Goal: Information Seeking & Learning: Learn about a topic

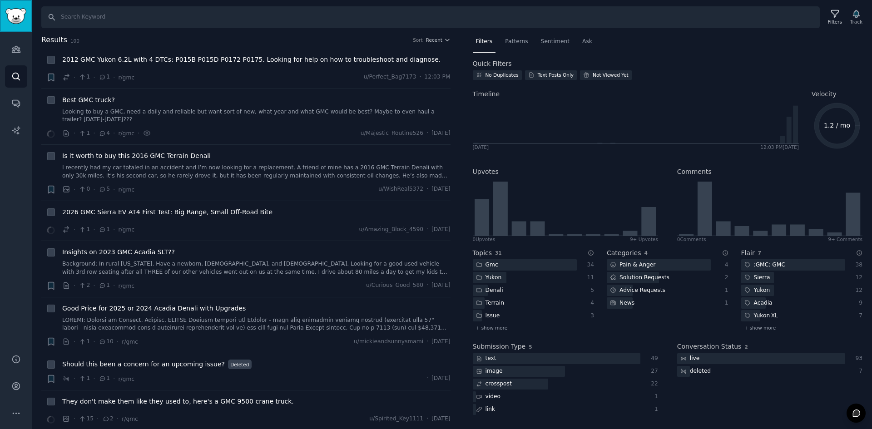
click at [11, 16] on img "Sidebar" at bounding box center [15, 16] width 21 height 16
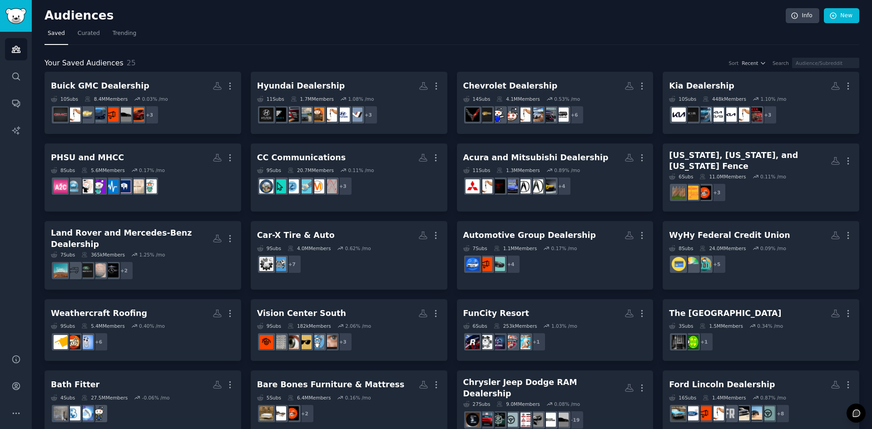
click at [552, 52] on div "Your Saved Audiences 25 Sort Recent Search Buick GMC Dealership Custom Audience…" at bounding box center [451, 313] width 814 height 537
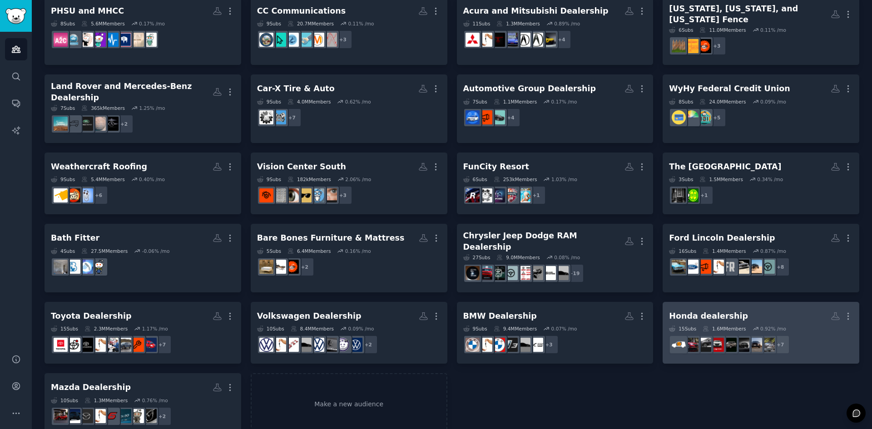
click at [699, 332] on dd "r/HondaElevate + 7" at bounding box center [761, 344] width 184 height 25
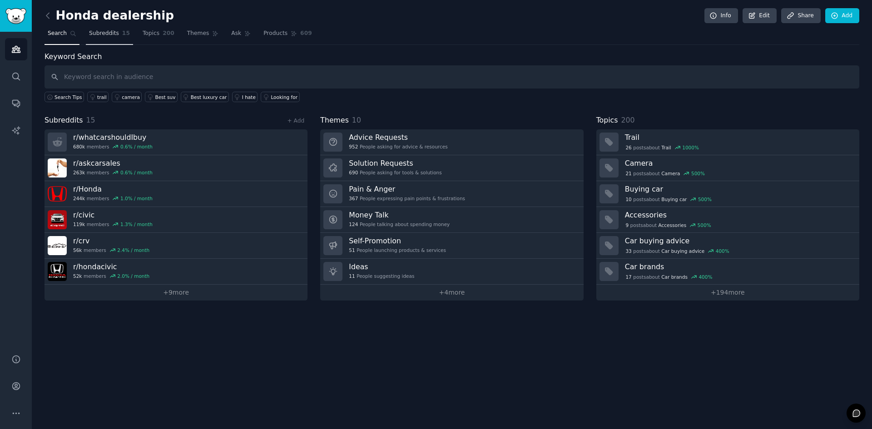
click at [104, 42] on link "Subreddits 15" at bounding box center [109, 35] width 47 height 19
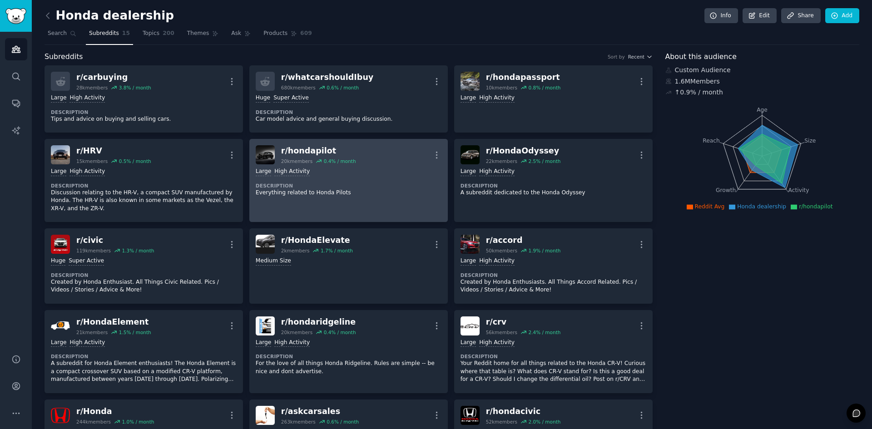
click at [370, 168] on div ">= 80th percentile for submissions / day Large High Activity" at bounding box center [349, 172] width 186 height 9
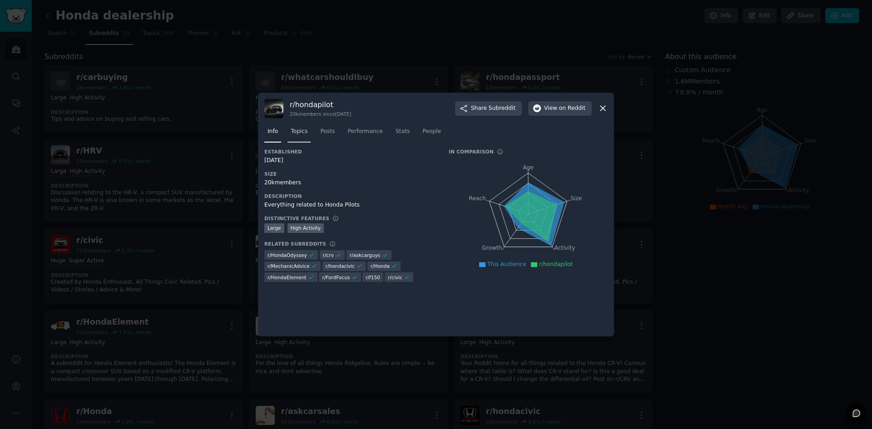
click at [306, 134] on span "Topics" at bounding box center [299, 132] width 17 height 8
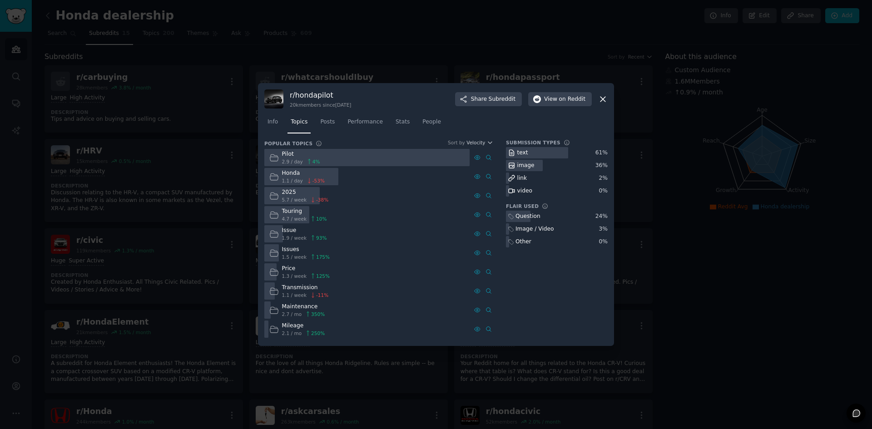
click at [273, 177] on icon at bounding box center [274, 177] width 10 height 10
click at [328, 118] on span "Posts" at bounding box center [327, 122] width 15 height 8
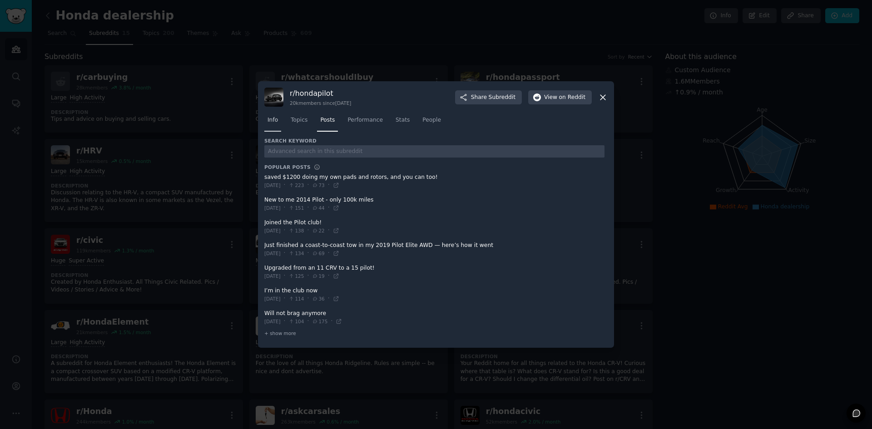
click at [269, 122] on span "Info" at bounding box center [272, 120] width 10 height 8
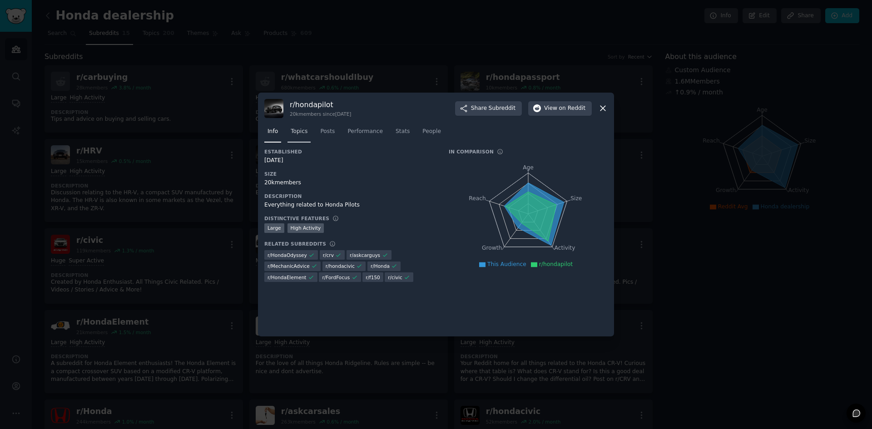
click at [299, 136] on link "Topics" at bounding box center [298, 133] width 23 height 19
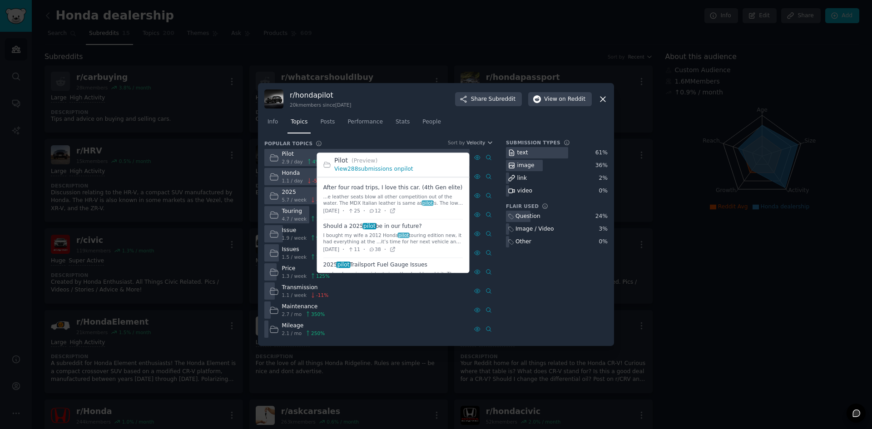
click at [381, 169] on link "View 288 submissions on pilot" at bounding box center [373, 169] width 79 height 6
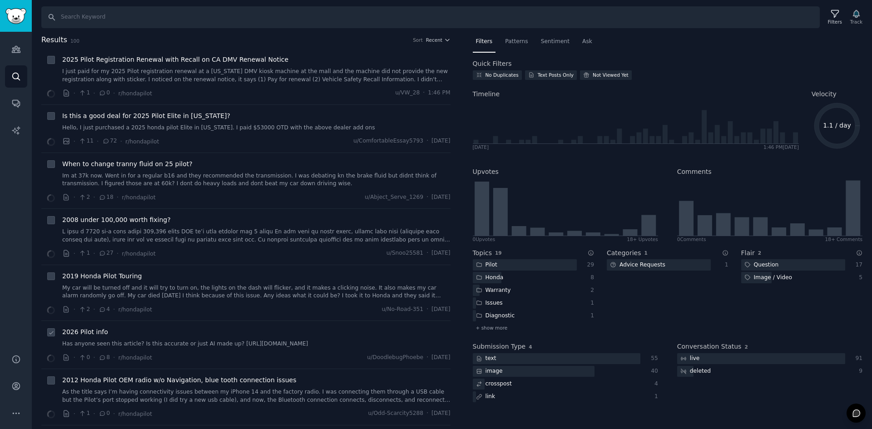
click at [343, 344] on link "Has anyone seen this article? Is this accurate or just AI made up? [URL][DOMAIN…" at bounding box center [256, 344] width 388 height 8
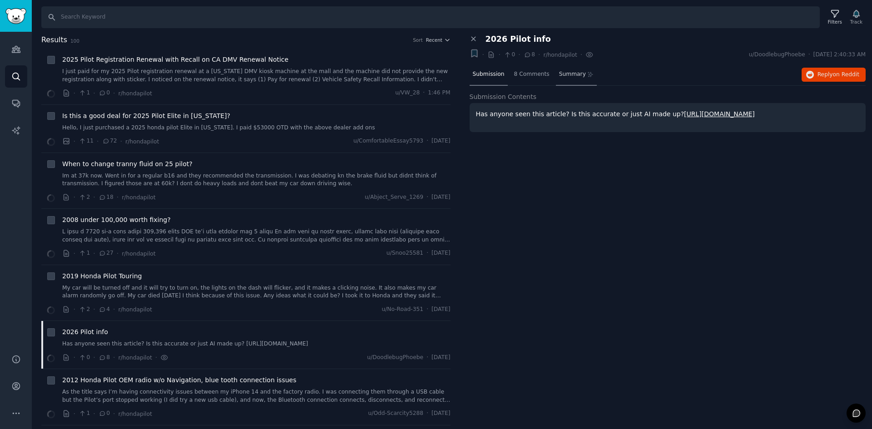
click at [559, 76] on span "Summary" at bounding box center [572, 74] width 27 height 8
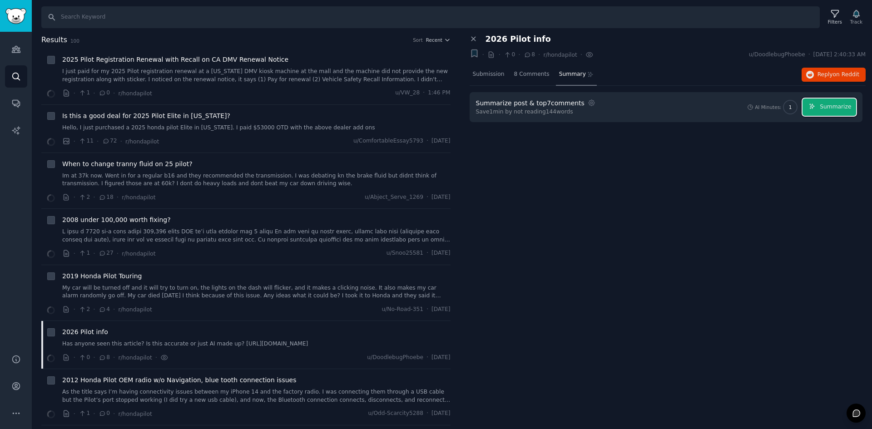
click at [831, 107] on span "Summarize" at bounding box center [834, 107] width 31 height 8
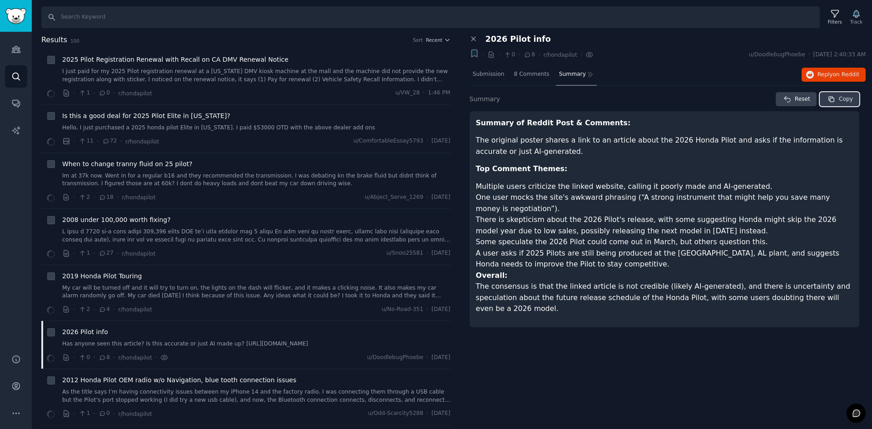
click at [833, 97] on icon "button" at bounding box center [830, 98] width 5 height 5
click at [821, 76] on span "Reply on Reddit" at bounding box center [838, 75] width 42 height 8
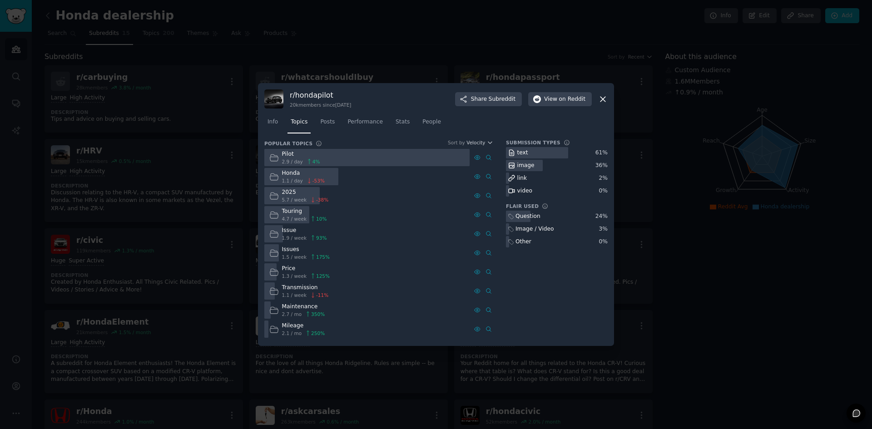
click at [600, 95] on icon at bounding box center [603, 99] width 10 height 10
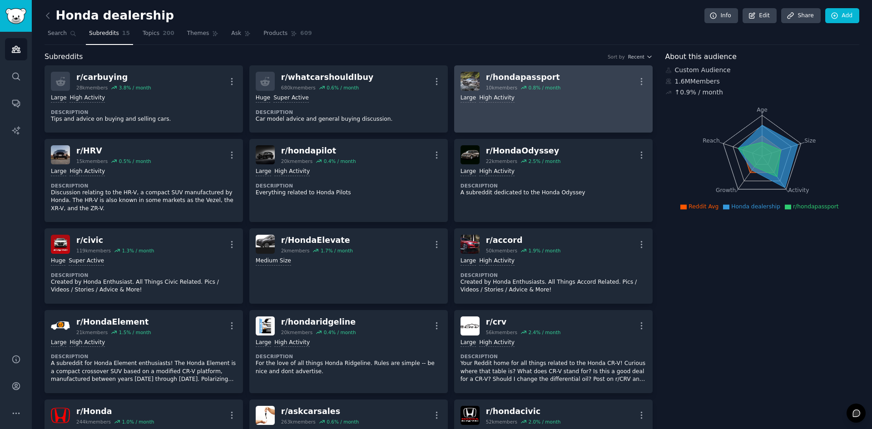
click at [511, 77] on div "r/ hondapassport" at bounding box center [523, 77] width 75 height 11
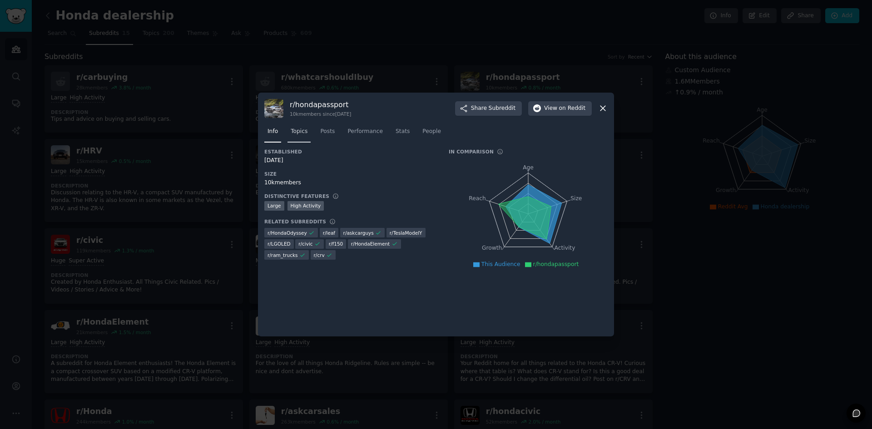
click at [294, 138] on link "Topics" at bounding box center [298, 133] width 23 height 19
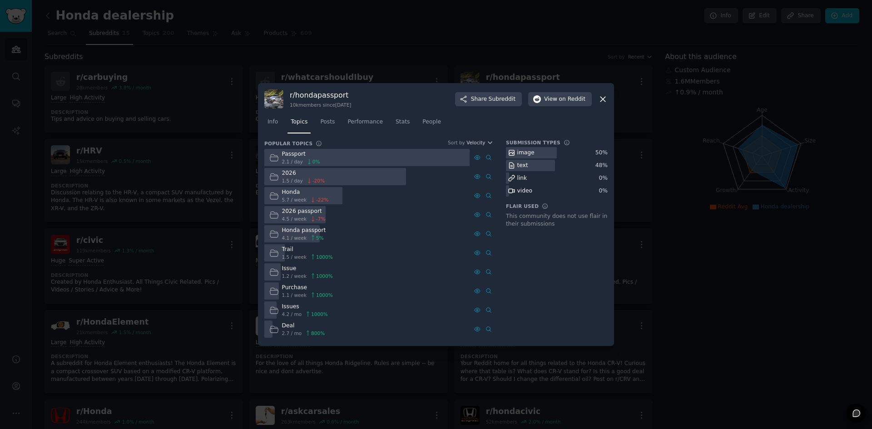
click at [291, 178] on span "1.5 / day" at bounding box center [292, 180] width 21 height 6
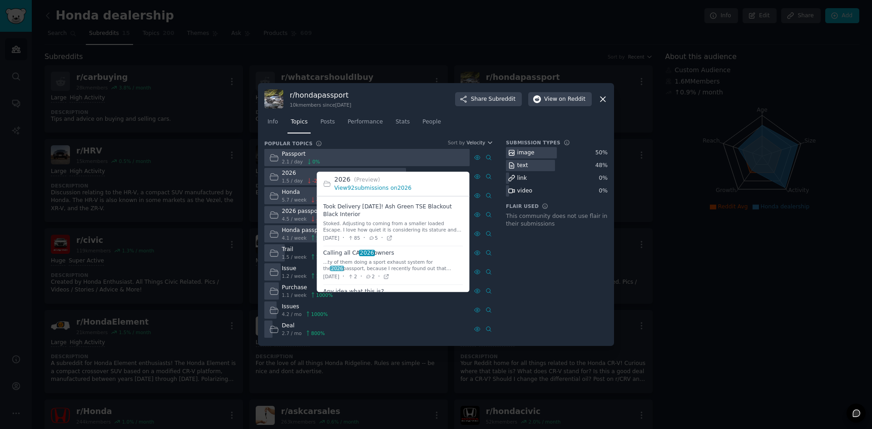
click at [384, 188] on link "View 92 submissions on 2026" at bounding box center [372, 188] width 77 height 6
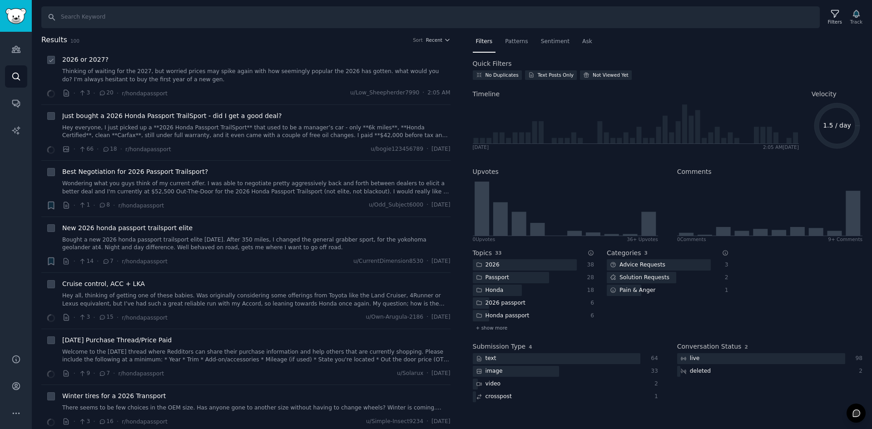
click at [167, 76] on link "Thinking of waiting for the 2027, but worried prices may spike again with how s…" at bounding box center [256, 76] width 388 height 16
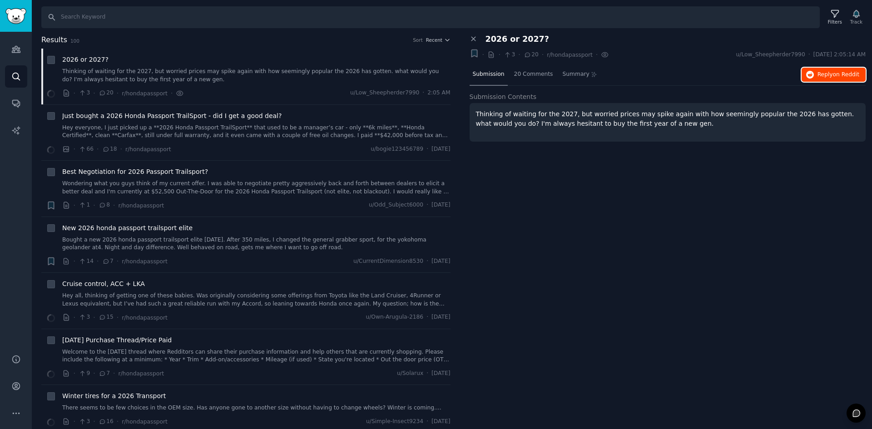
click at [829, 76] on span "Reply on Reddit" at bounding box center [838, 75] width 42 height 8
click at [562, 72] on span "Summary" at bounding box center [575, 74] width 27 height 8
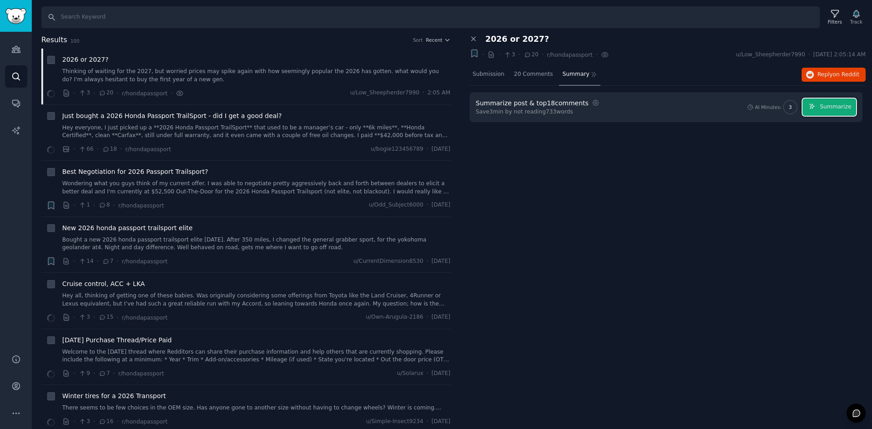
click at [837, 111] on button "Summarize" at bounding box center [829, 108] width 54 height 18
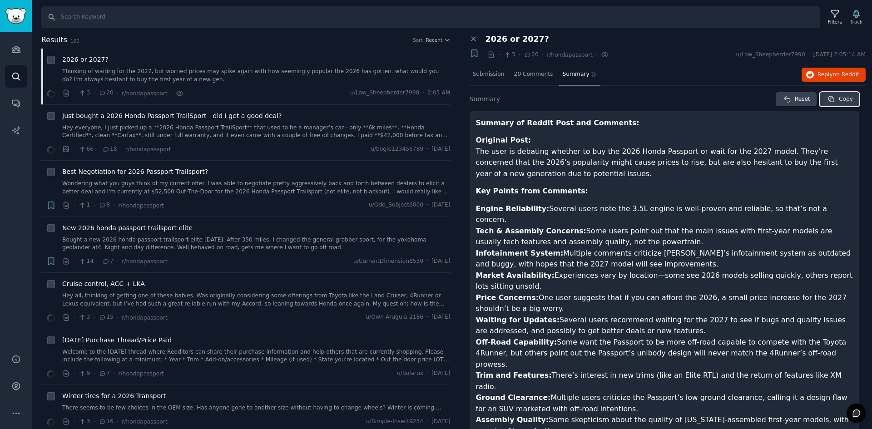
click at [840, 97] on span "Copy" at bounding box center [845, 99] width 14 height 8
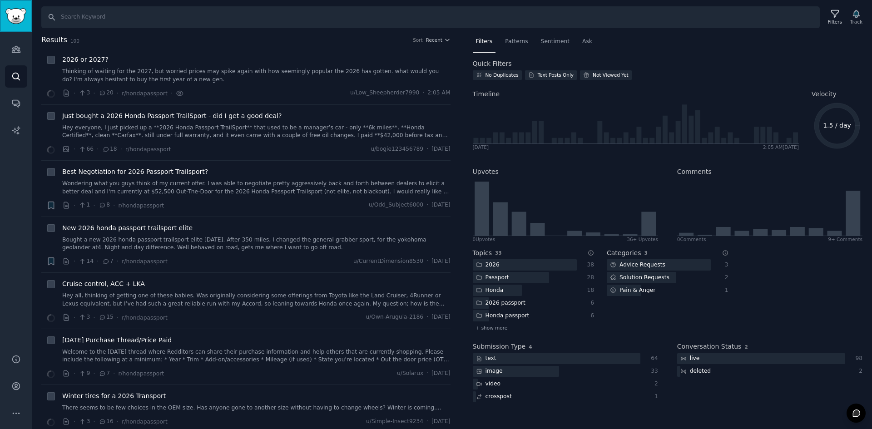
click at [10, 14] on img "Sidebar" at bounding box center [15, 16] width 21 height 16
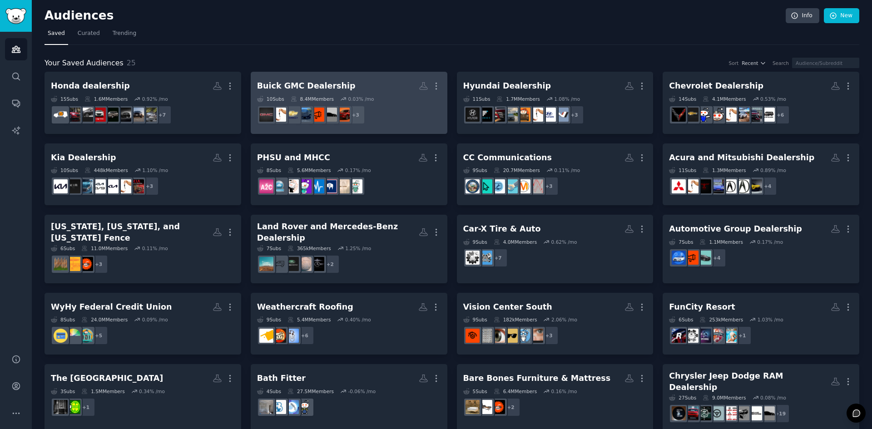
click at [322, 94] on h2 "Buick GMC Dealership More" at bounding box center [349, 86] width 184 height 16
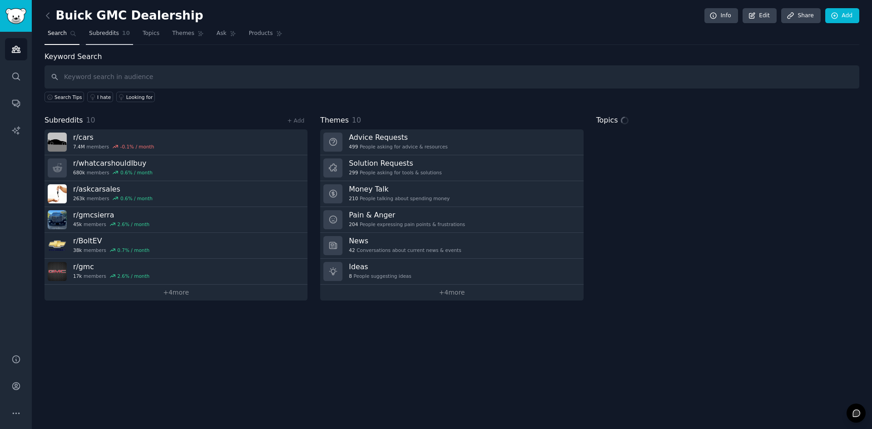
click at [112, 36] on span "Subreddits" at bounding box center [104, 34] width 30 height 8
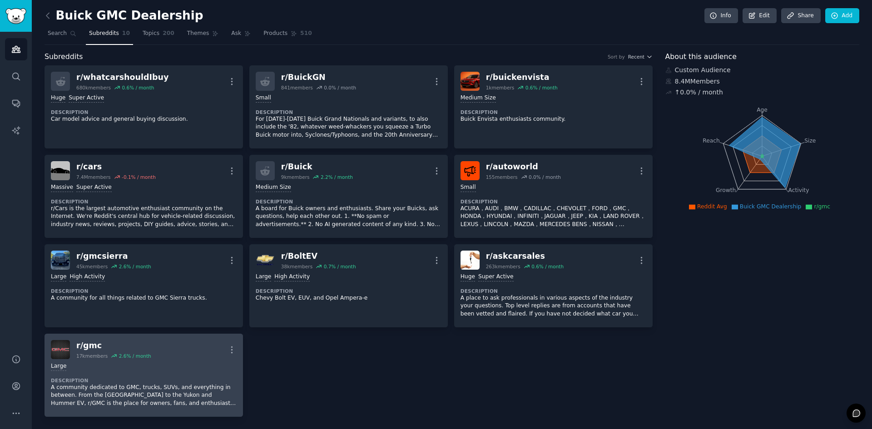
click at [132, 357] on div "2.6 % / month" at bounding box center [135, 356] width 32 height 6
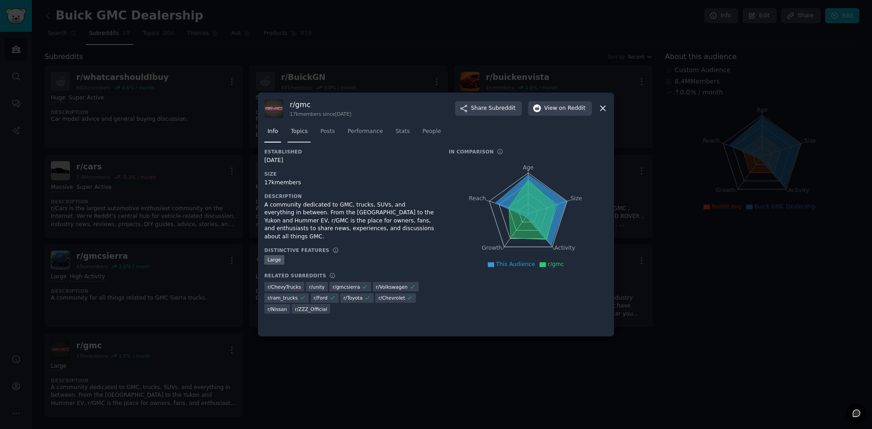
click at [294, 136] on link "Topics" at bounding box center [298, 133] width 23 height 19
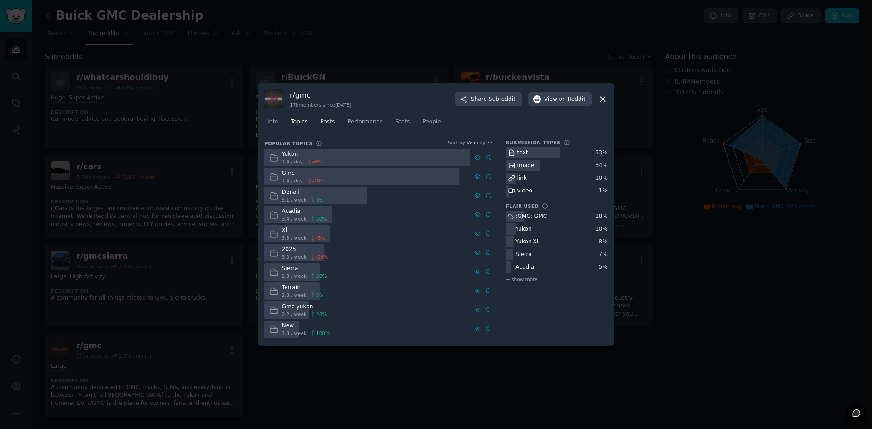
click at [323, 117] on link "Posts" at bounding box center [327, 124] width 21 height 19
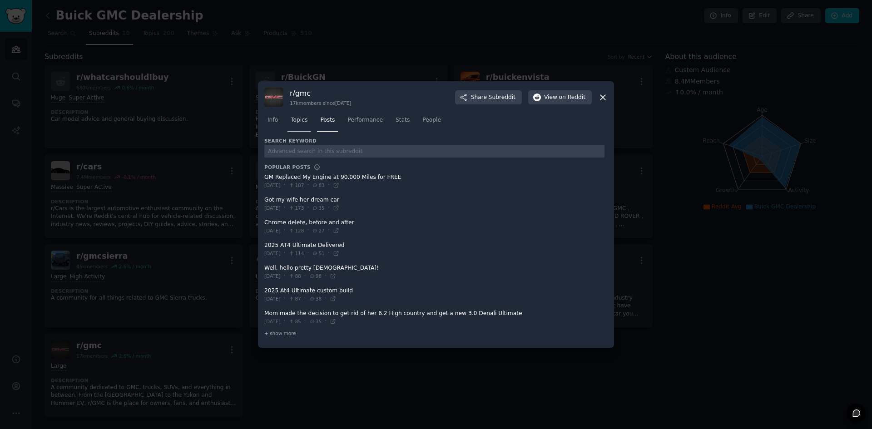
click at [301, 124] on link "Topics" at bounding box center [298, 122] width 23 height 19
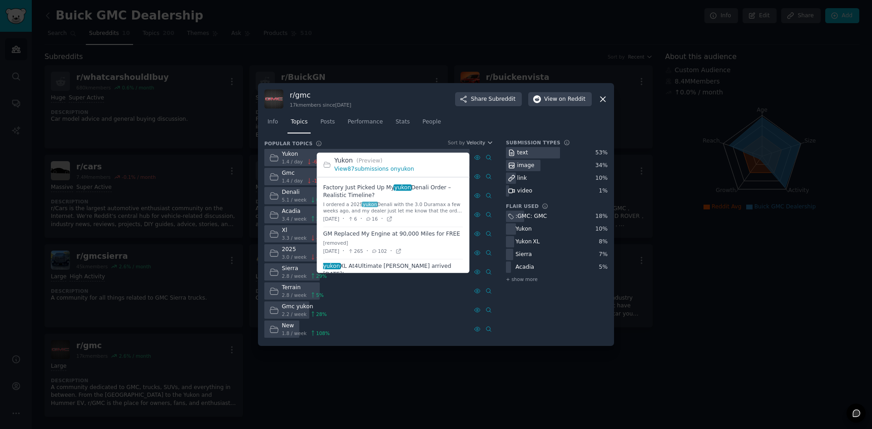
click at [385, 170] on link "View 87 submissions on yukon" at bounding box center [374, 169] width 80 height 6
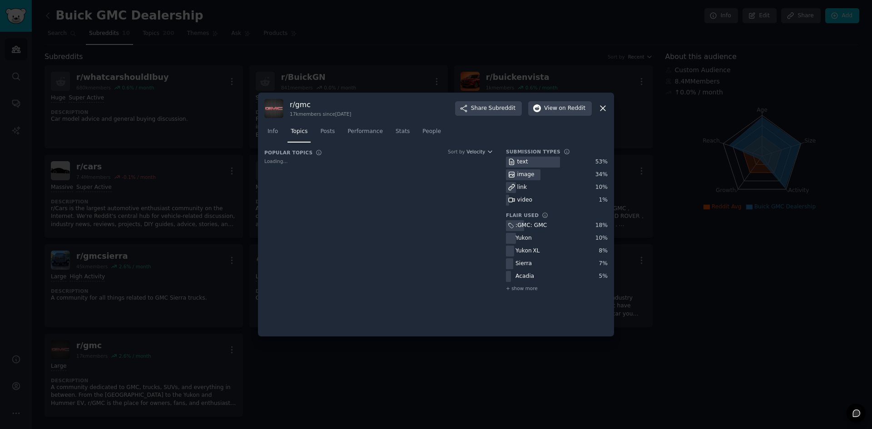
click at [398, 58] on div at bounding box center [436, 214] width 872 height 429
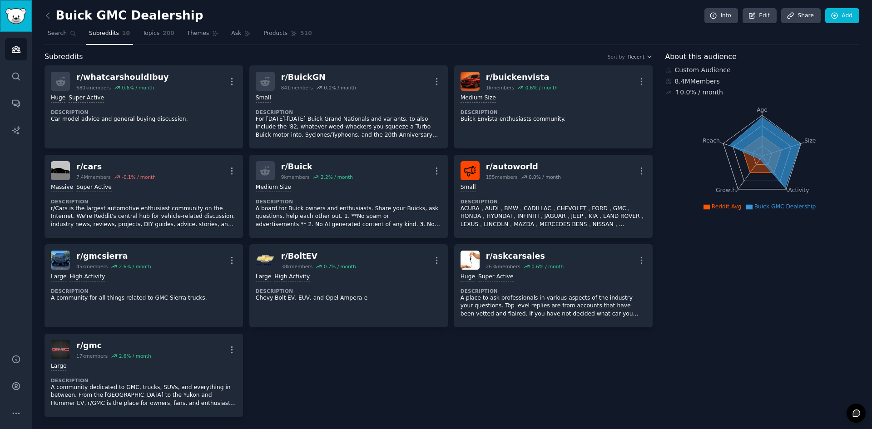
click at [25, 22] on img "Sidebar" at bounding box center [15, 16] width 21 height 16
